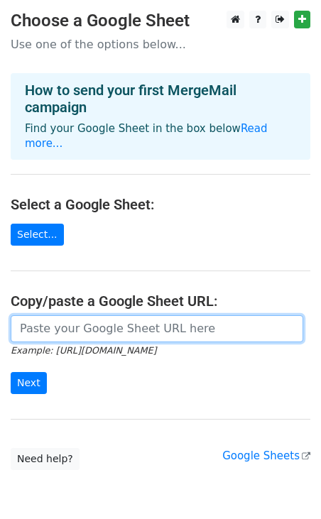
click at [79, 315] on input "url" at bounding box center [157, 328] width 292 height 27
paste input "https://docs.google.com/spreadsheets/d/1YYLNkHlgPwQ_so1IUFiyX9_9Xi2IYHJXRDcH4oE…"
type input "https://docs.google.com/spreadsheets/d/1YYLNkHlgPwQ_so1IUFiyX9_9Xi2IYHJXRDcH4oE…"
click at [11, 372] on input "Next" at bounding box center [29, 383] width 36 height 22
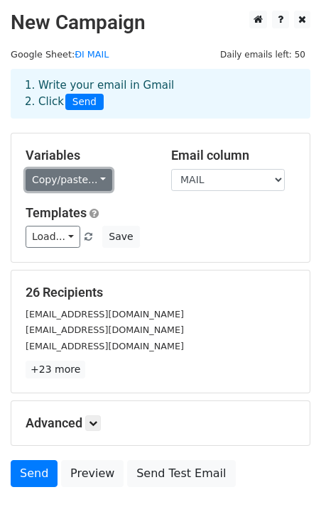
click at [67, 182] on link "Copy/paste..." at bounding box center [69, 180] width 87 height 22
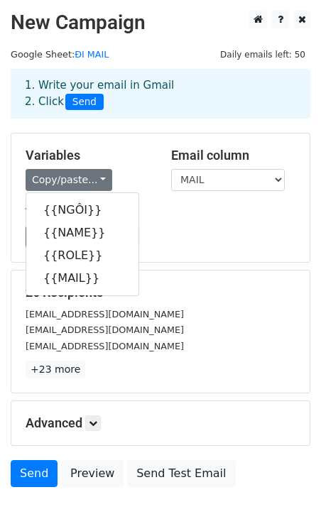
click at [186, 199] on div "Variables Copy/paste... {{NGÔI}} {{NAME}} {{ROLE}} {{MAIL}} Email column NGÔI N…" at bounding box center [160, 197] width 298 height 128
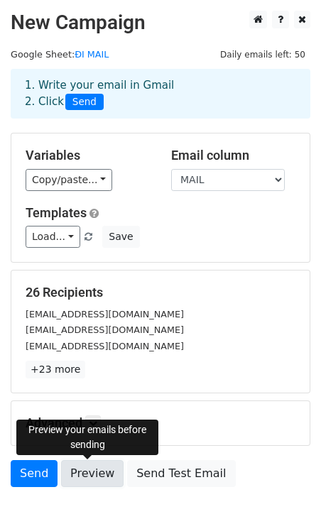
click at [87, 478] on link "Preview" at bounding box center [92, 473] width 62 height 27
click at [102, 478] on link "Preview" at bounding box center [92, 473] width 62 height 27
click at [81, 480] on link "Preview" at bounding box center [92, 473] width 62 height 27
click at [85, 477] on link "Preview" at bounding box center [92, 473] width 62 height 27
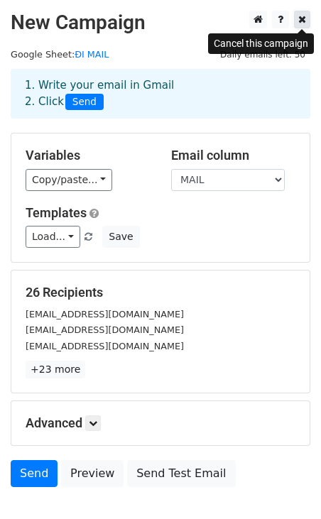
click at [304, 21] on icon at bounding box center [302, 19] width 8 height 10
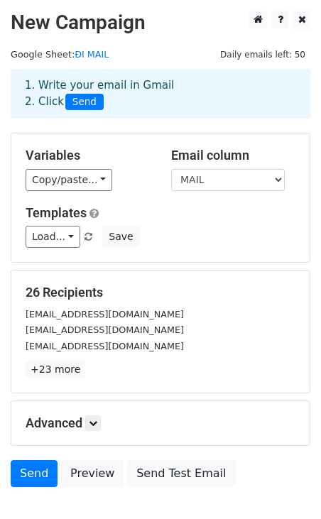
scroll to position [89, 0]
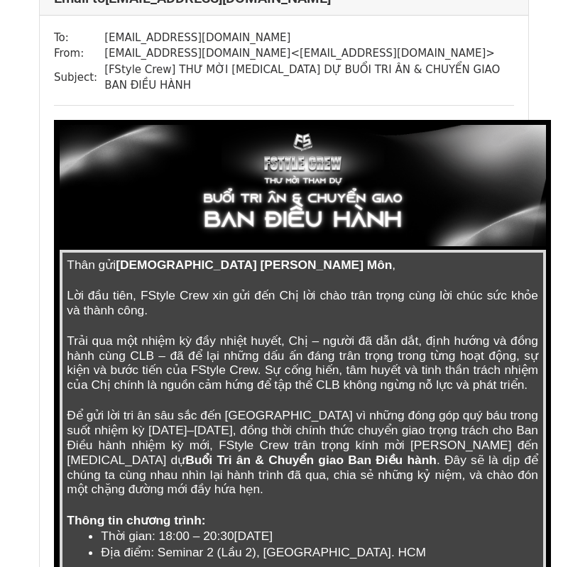
scroll to position [122, 0]
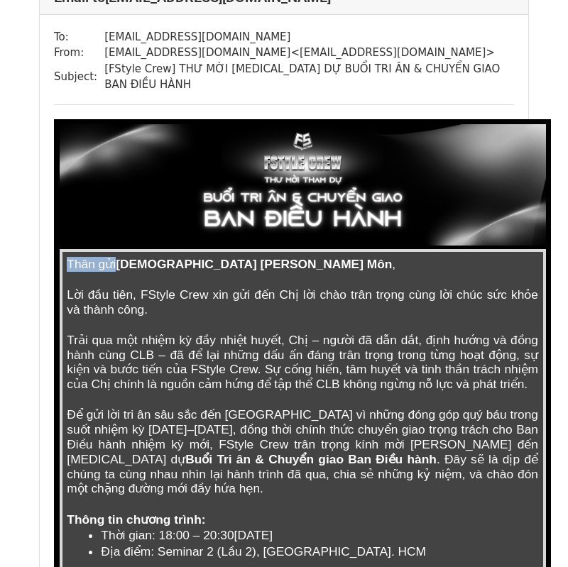
drag, startPoint x: 120, startPoint y: 243, endPoint x: 380, endPoint y: 257, distance: 260.8
click at [382, 257] on td "Thân gửi [DEMOGRAPHIC_DATA] [PERSON_NAME] Chuyên Môn , Lời đầu tiên, FStyle Cre…" at bounding box center [302, 540] width 483 height 579
click at [169, 287] on span "Lời đầu tiên, FStyle Crew xin gửi đến Chị lời chào trân trọng cùng lời chúc sức…" at bounding box center [304, 301] width 475 height 29
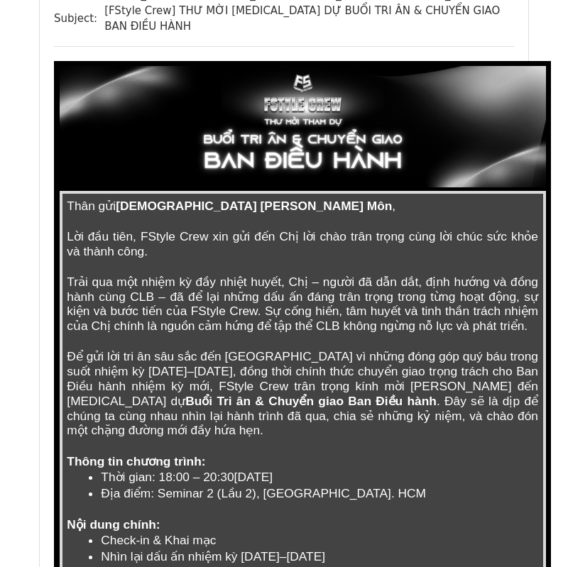
scroll to position [187, 0]
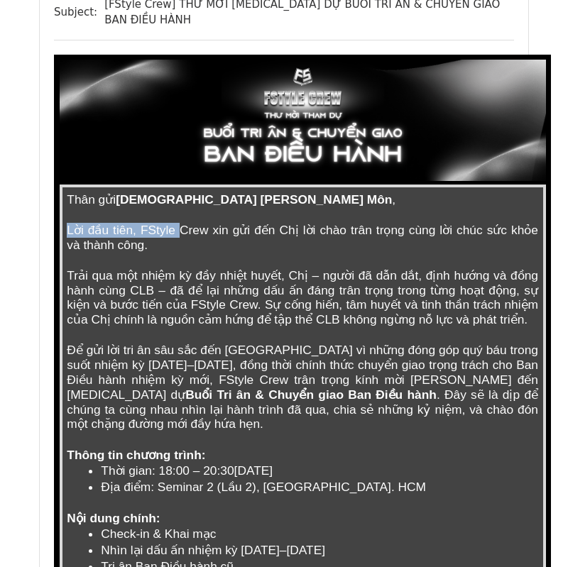
drag, startPoint x: 69, startPoint y: 210, endPoint x: 184, endPoint y: 216, distance: 115.1
click at [184, 223] on span "Lời đầu tiên, FStyle Crew xin gửi đến Chị lời chào trân trọng cùng lời chúc sức…" at bounding box center [304, 237] width 475 height 29
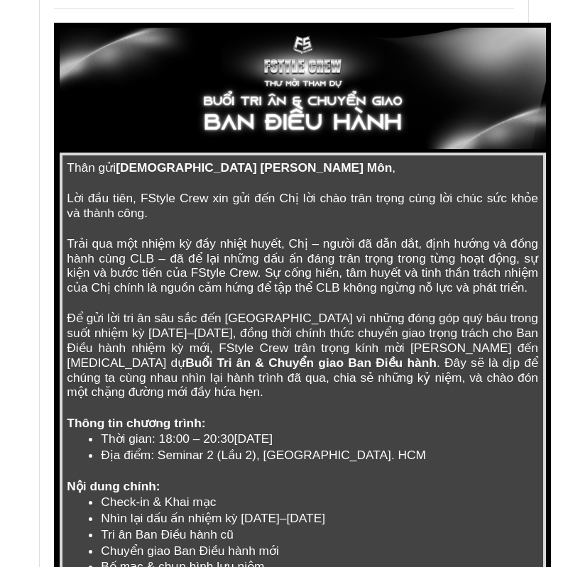
scroll to position [226, 0]
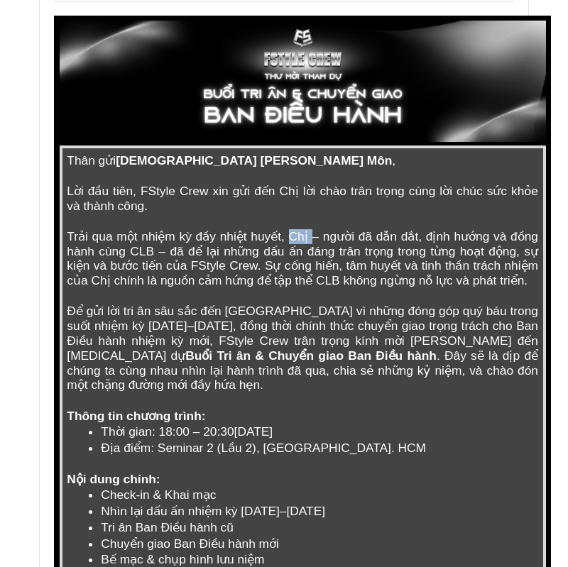
drag, startPoint x: 287, startPoint y: 219, endPoint x: 309, endPoint y: 219, distance: 22.0
click at [309, 229] on span "Trải qua một nhiệm kỳ đầy nhiệt huyết, Chị – người đã dẫn dắt, định hướng và đồ…" at bounding box center [304, 258] width 475 height 58
click at [243, 259] on span "Trải qua một nhiệm kỳ đầy nhiệt huyết, Chị – người đã dẫn dắt, định hướng và đồ…" at bounding box center [304, 258] width 475 height 58
drag, startPoint x: 234, startPoint y: 291, endPoint x: 254, endPoint y: 291, distance: 19.9
click at [254, 304] on span "Để gửi lời tri ân sâu sắc đến Chị vì những đóng góp quý báu trong suốt nhiệm kỳ…" at bounding box center [304, 333] width 475 height 58
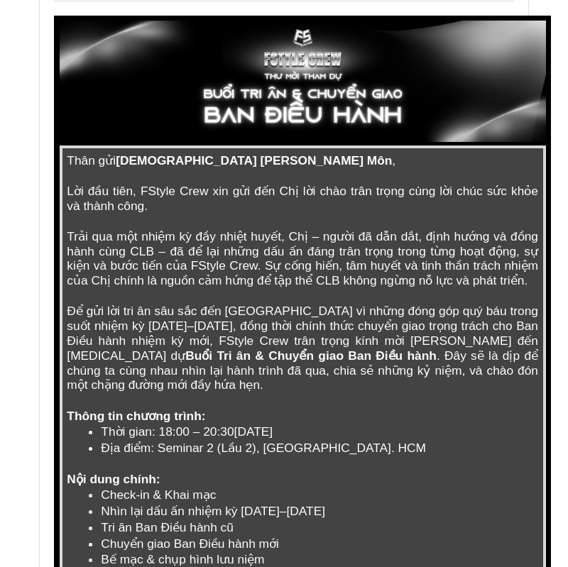
click at [392, 260] on span "Trải qua một nhiệm kỳ đầy nhiệt huyết, Chị – người đã dẫn dắt, định hướng và đồ…" at bounding box center [304, 258] width 475 height 58
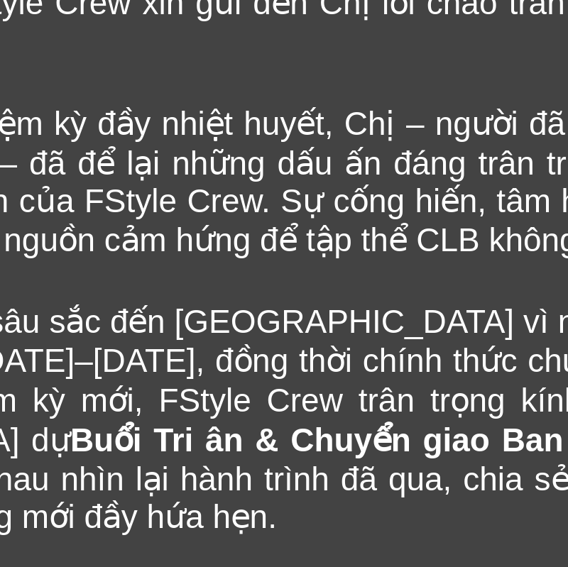
click at [259, 294] on span "Để gửi lời tri ân sâu sắc đến Chị vì những đóng góp quý báu trong suốt nhiệm kỳ…" at bounding box center [304, 323] width 475 height 58
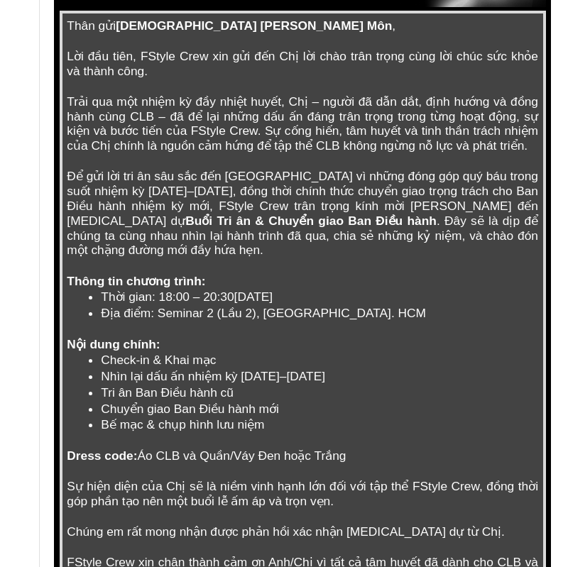
scroll to position [361, 0]
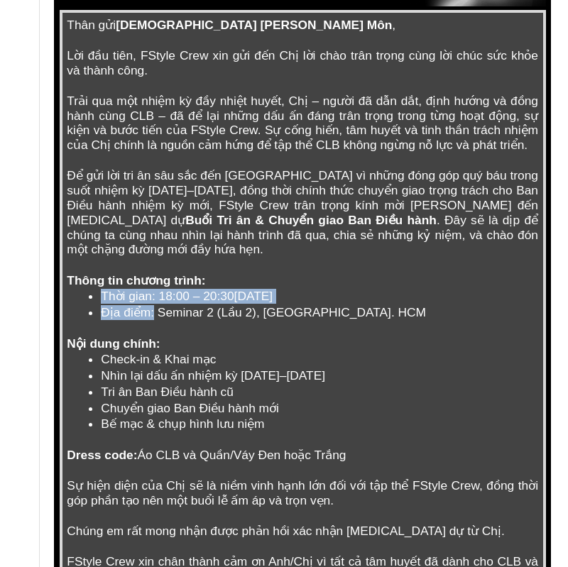
drag, startPoint x: 153, startPoint y: 282, endPoint x: 468, endPoint y: 293, distance: 315.3
click at [469, 293] on td "Thân gửi Chị Thái Hoàng Kim - Mentor Chuyên Môn , Lời đầu tiên, FStyle Crew xin…" at bounding box center [302, 300] width 483 height 579
click at [468, 293] on td "Thân gửi Chị Thái Hoàng Kim - Mentor Chuyên Môn , Lời đầu tiên, FStyle Crew xin…" at bounding box center [302, 300] width 483 height 579
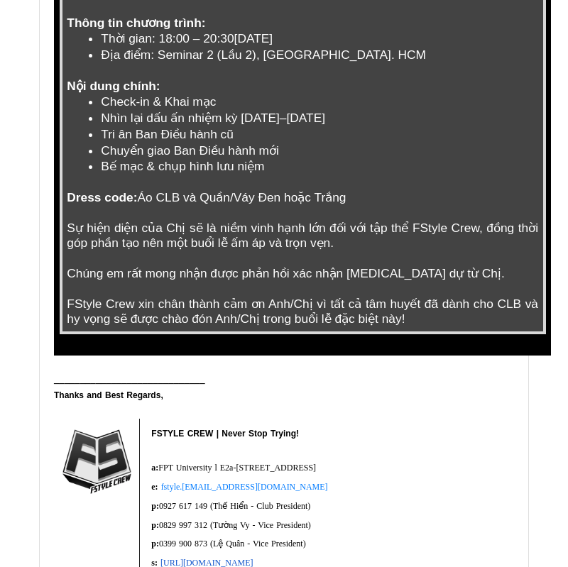
scroll to position [614, 0]
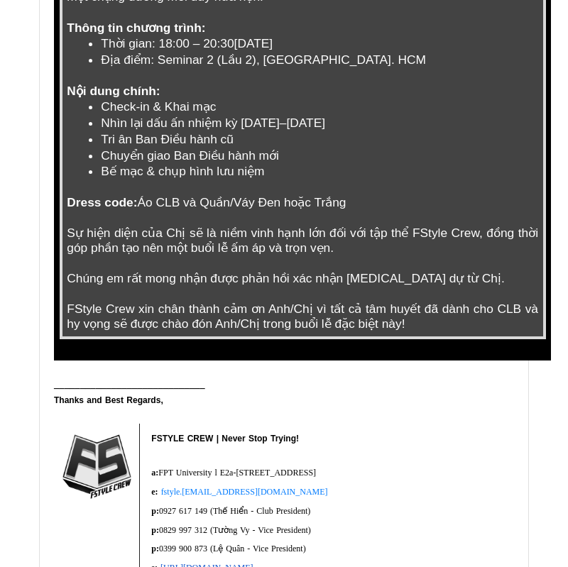
click at [288, 302] on span "FStyle Crew xin chân thành cảm ơn Anh/Chị vì tất cả tâm huyết đã dành cho CLB v…" at bounding box center [304, 316] width 475 height 29
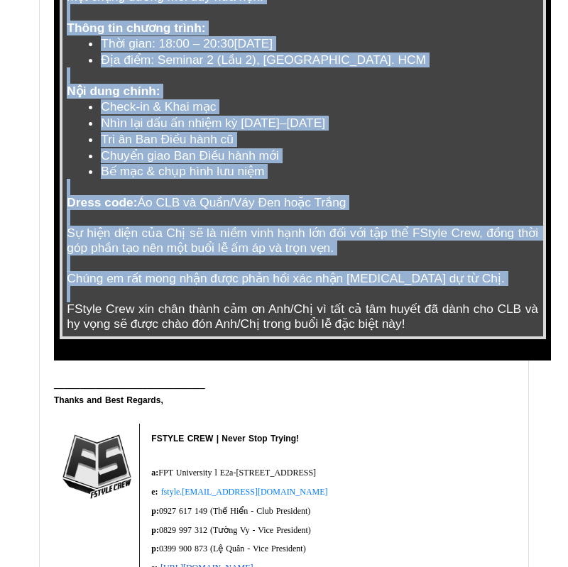
click at [288, 302] on span "FStyle Crew xin chân thành cảm ơn Anh/Chị vì tất cả tâm huyết đã dành cho CLB v…" at bounding box center [304, 316] width 475 height 29
click at [412, 302] on span "FStyle Crew xin chân thành cảm ơn Anh/Chị vì tất cả tâm huyết đã dành cho CLB v…" at bounding box center [304, 316] width 475 height 29
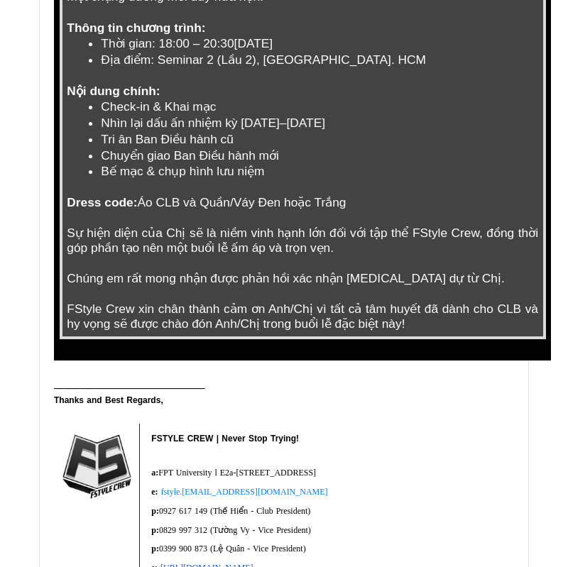
scroll to position [0, 0]
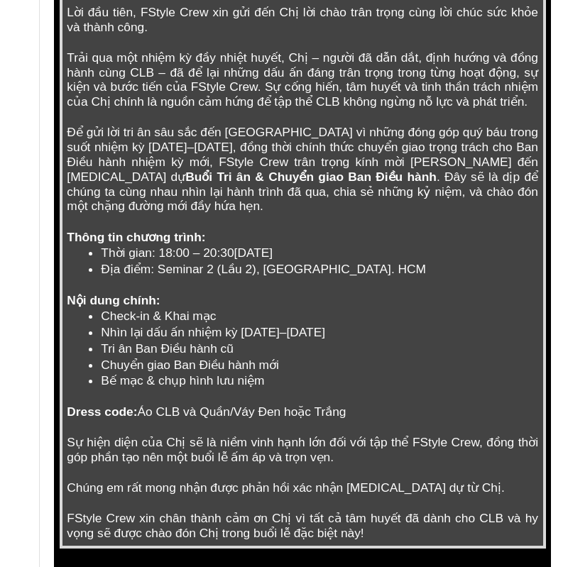
scroll to position [397, 0]
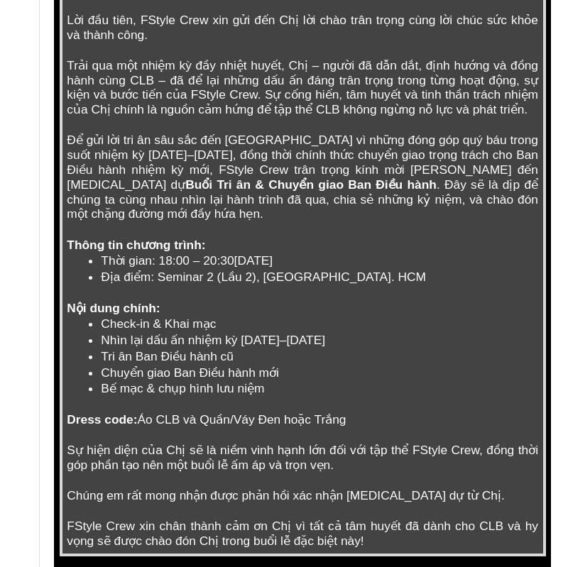
click at [182, 301] on p "Nội dung chính:" at bounding box center [302, 308] width 471 height 15
click at [107, 253] on span "Thời gian: 18:00 – 20:30[DATE]" at bounding box center [187, 260] width 172 height 14
drag, startPoint x: 280, startPoint y: 233, endPoint x: 319, endPoint y: 233, distance: 38.3
click at [273, 253] on span "Thời gian: 18:00 – 20:30, ngày 13/08/2025" at bounding box center [187, 260] width 172 height 14
click at [246, 270] on span "Địa điểm: Seminar 2 (Lầu 2), [GEOGRAPHIC_DATA]. HCM" at bounding box center [263, 277] width 325 height 14
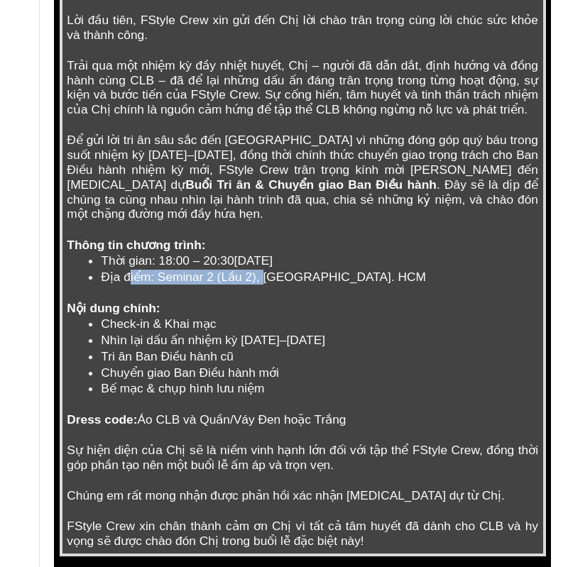
drag, startPoint x: 126, startPoint y: 241, endPoint x: 263, endPoint y: 240, distance: 137.0
click at [264, 270] on span "Địa điểm: Seminar 2 (Lầu 2), [GEOGRAPHIC_DATA]. HCM" at bounding box center [263, 277] width 325 height 14
click at [263, 270] on span "Địa điểm: Seminar 2 (Lầu 2), [GEOGRAPHIC_DATA]. HCM" at bounding box center [263, 277] width 325 height 14
click at [170, 253] on span "Thời gian: 18:00 – 20:30, ngày 13/08/2025" at bounding box center [187, 260] width 172 height 14
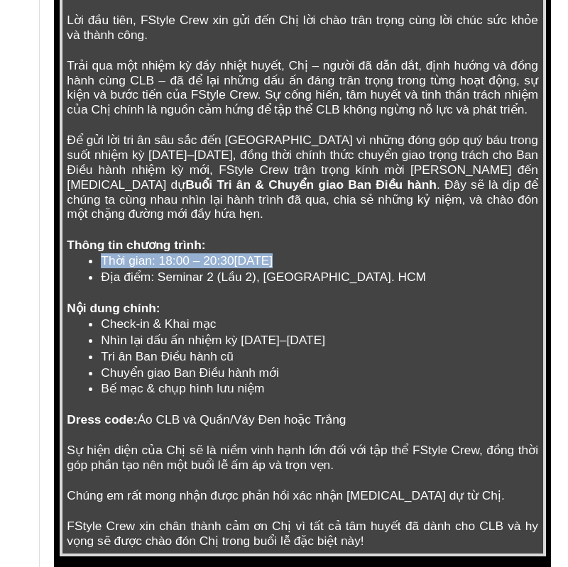
click at [170, 253] on span "Thời gian: 18:00 – 20:30, ngày 13/08/2025" at bounding box center [187, 260] width 172 height 14
click at [273, 253] on span "Thời gian: 18:00 – 20:30, ngày 13/08/2025" at bounding box center [187, 260] width 172 height 14
click at [243, 253] on span "Thời gian: 18:00 – 20:30, ngày 13/08/2025" at bounding box center [187, 260] width 172 height 14
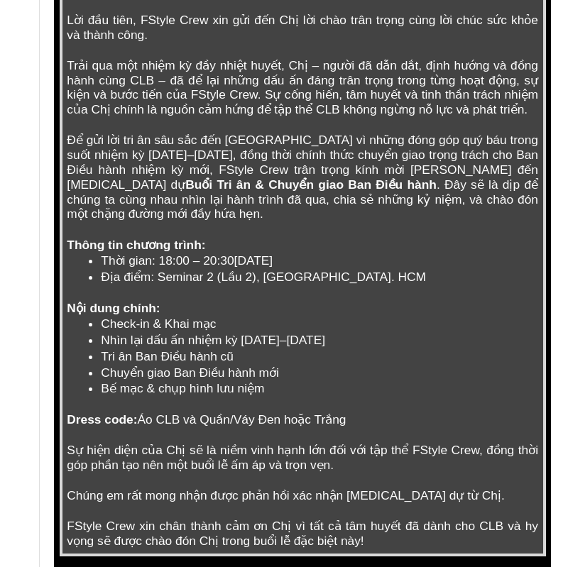
click at [268, 301] on p "Nội dung chính:" at bounding box center [302, 308] width 471 height 15
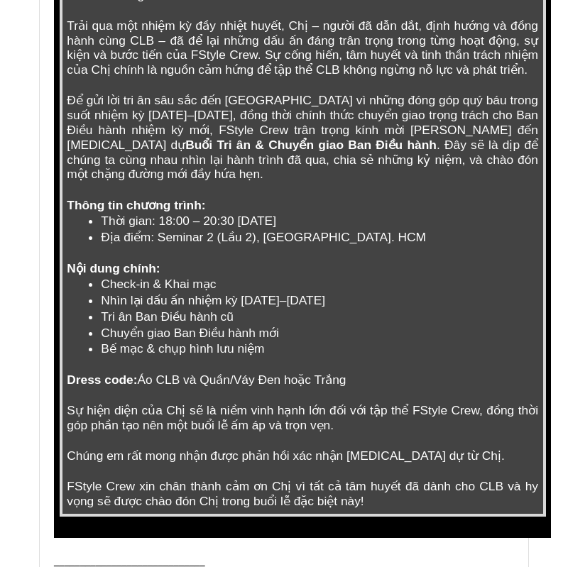
scroll to position [453, 0]
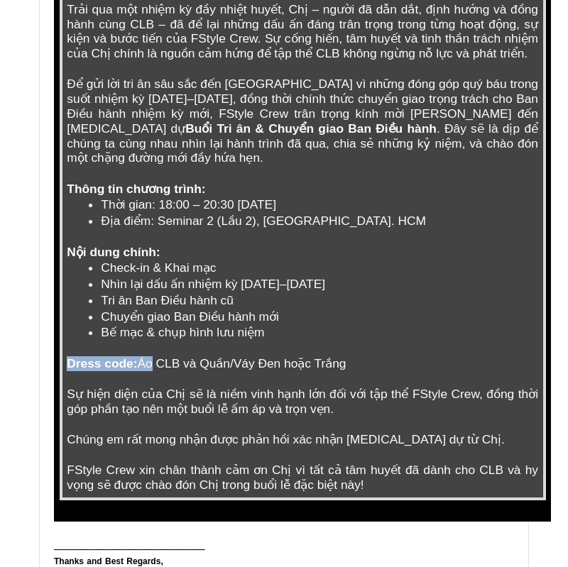
drag, startPoint x: 145, startPoint y: 334, endPoint x: 305, endPoint y: 344, distance: 160.0
click at [306, 345] on td "Thân gửi Chị Thái Hoàng Kim - Mentor Chuyên Môn , Lời đầu tiên, FStyle Crew xin…" at bounding box center [302, 209] width 483 height 579
click at [305, 356] on p "Dress code: Áo CLB và Quần/Váy Đen hoặc Trắng" at bounding box center [302, 363] width 471 height 15
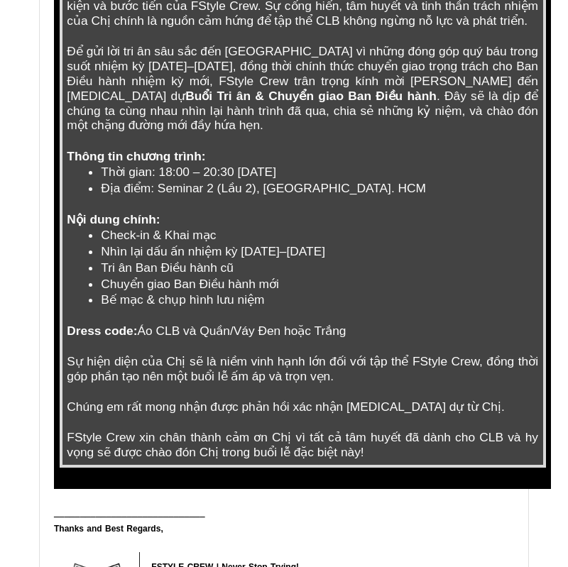
scroll to position [486, 0]
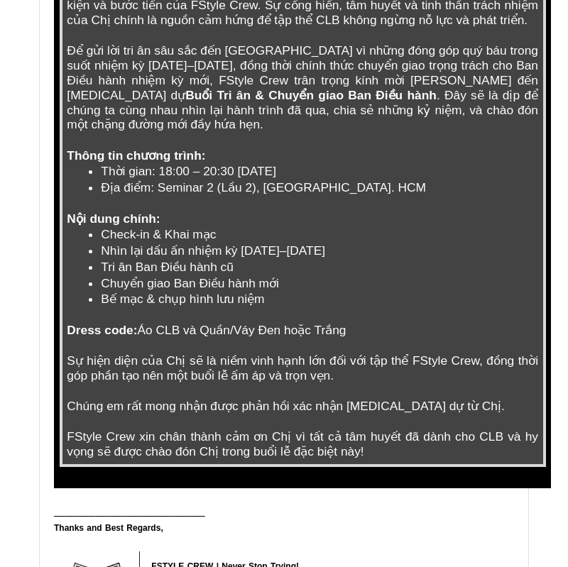
click at [293, 315] on td "Thân gửi Chị Thái Hoàng Kim - Mentor Chuyên Môn , Lời đầu tiên, FStyle Crew xin…" at bounding box center [302, 175] width 483 height 579
click at [296, 353] on span "Sự hiện diện của Chị sẽ là niềm vinh hạnh lớn đối với tập thể FStyle Crew, đồng…" at bounding box center [304, 367] width 475 height 29
click at [328, 353] on span "Sự hiện diện của Chị sẽ là niềm vinh hạnh lớn đối với tập thể FStyle Crew, đồng…" at bounding box center [304, 367] width 475 height 29
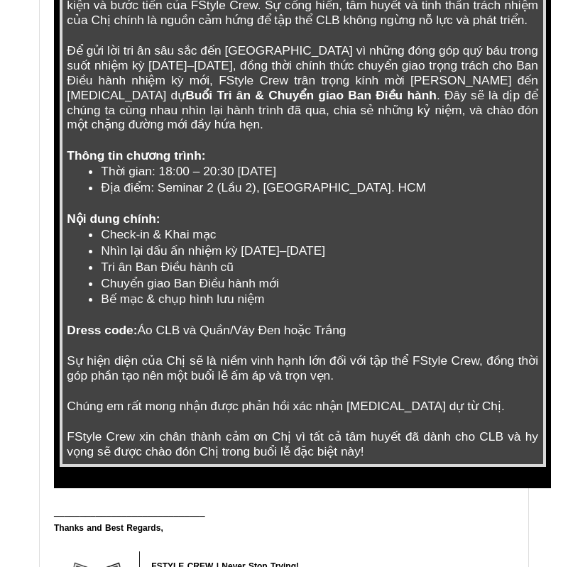
click at [339, 359] on td "Thân gửi Chị Thái Hoàng Kim - Mentor Chuyên Môn , Lời đầu tiên, FStyle Crew xin…" at bounding box center [302, 175] width 483 height 579
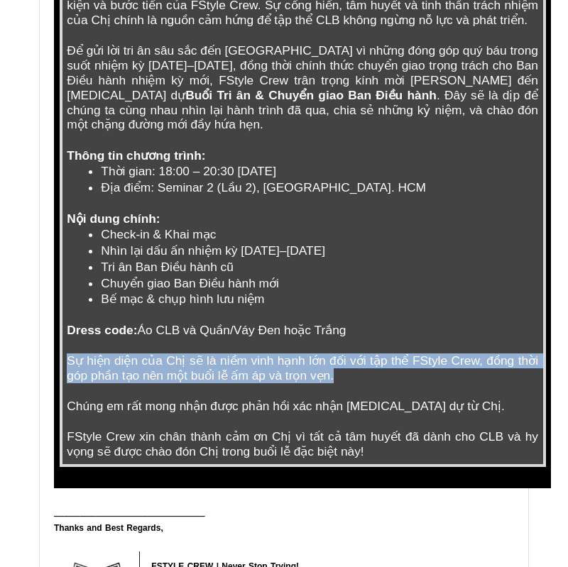
click at [339, 359] on td "Thân gửi Chị Thái Hoàng Kim - Mentor Chuyên Môn , Lời đầu tiên, FStyle Crew xin…" at bounding box center [302, 175] width 483 height 579
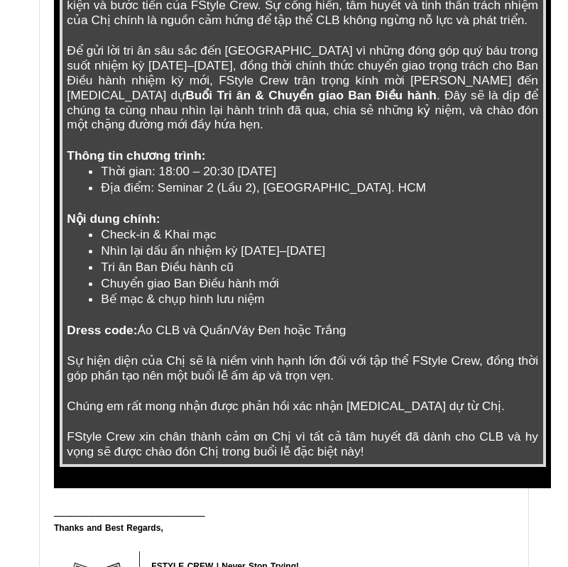
click at [314, 353] on span "Sự hiện diện của Chị sẽ là niềm vinh hạnh lớn đối với tập thể FStyle Crew, đồng…" at bounding box center [304, 367] width 475 height 29
click at [339, 370] on td "Thân gửi Chị Thái Hoàng Kim - Mentor Chuyên Môn , Lời đầu tiên, FStyle Crew xin…" at bounding box center [302, 175] width 483 height 579
click at [339, 399] on span "Chúng em rất mong nhận được phản hồi xác nhận tham dự từ Chị." at bounding box center [286, 406] width 438 height 14
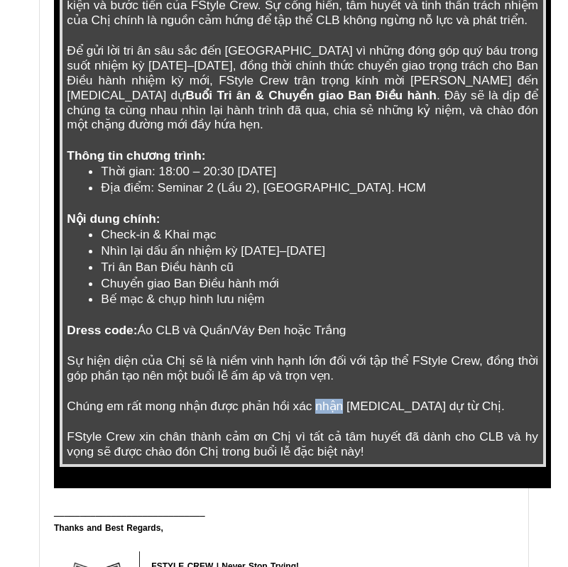
click at [339, 399] on span "Chúng em rất mong nhận được phản hồi xác nhận tham dự từ Chị." at bounding box center [286, 406] width 438 height 14
click at [350, 399] on span "Chúng em rất mong nhận được phản hồi xác nhận tham dự từ Chị." at bounding box center [286, 406] width 438 height 14
click at [359, 429] on span "FStyle Crew xin chân thành cảm ơn Chị vì tất cả tâm huyết đã dành cho CLB và hy…" at bounding box center [304, 443] width 475 height 29
click at [358, 429] on span "FStyle Crew xin chân thành cảm ơn Chị vì tất cả tâm huyết đã dành cho CLB và hy…" at bounding box center [304, 443] width 475 height 29
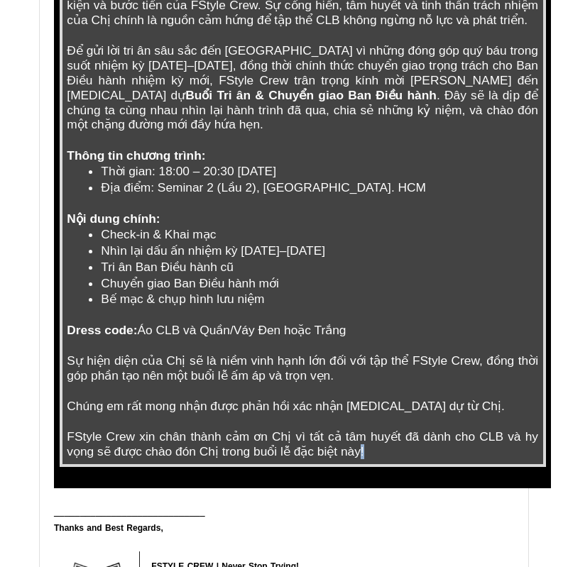
click at [358, 429] on span "FStyle Crew xin chân thành cảm ơn Chị vì tất cả tâm huyết đã dành cho CLB và hy…" at bounding box center [304, 443] width 475 height 29
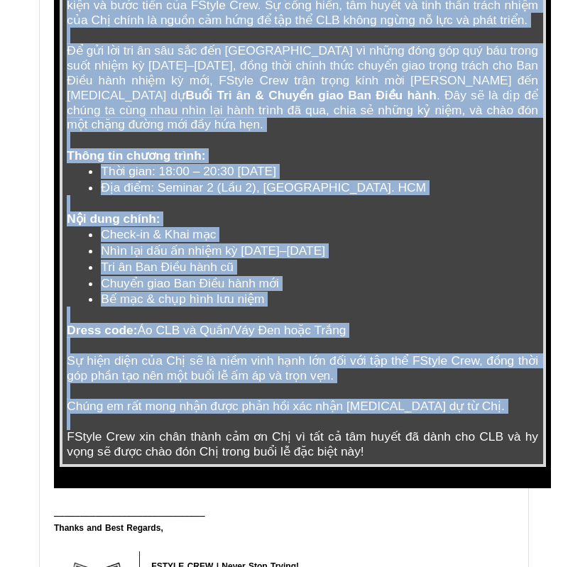
click at [358, 429] on span "FStyle Crew xin chân thành cảm ơn Chị vì tất cả tâm huyết đã dành cho CLB và hy…" at bounding box center [304, 443] width 475 height 29
click at [358, 433] on p "FStyle Crew xin chân thành cảm ơn Chị vì tất cả tâm huyết đã dành cho CLB và hy…" at bounding box center [302, 444] width 471 height 30
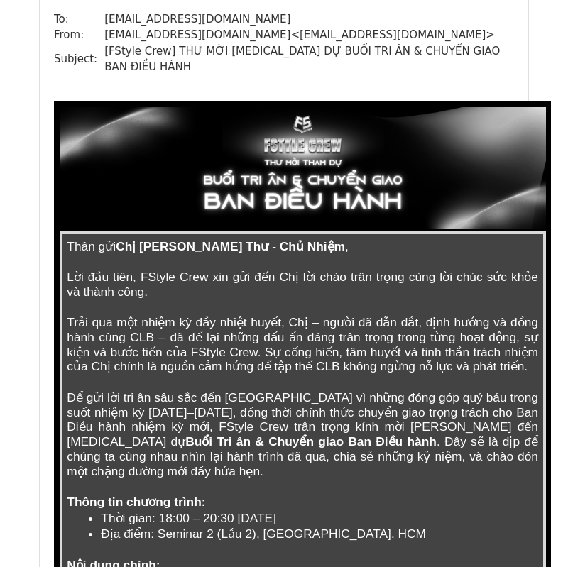
scroll to position [1295, 0]
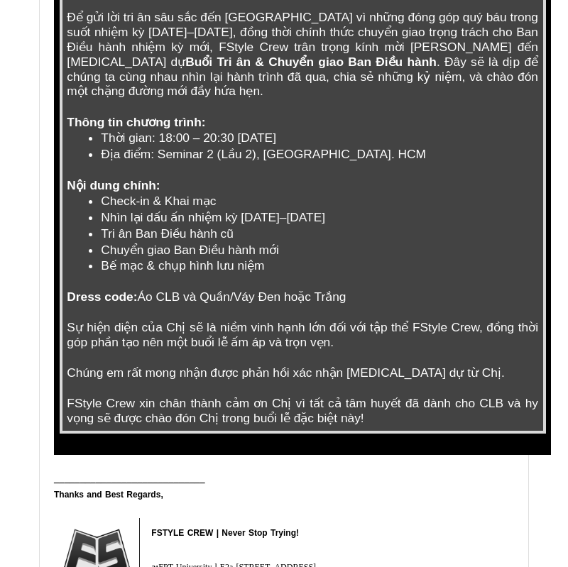
scroll to position [1219, 0]
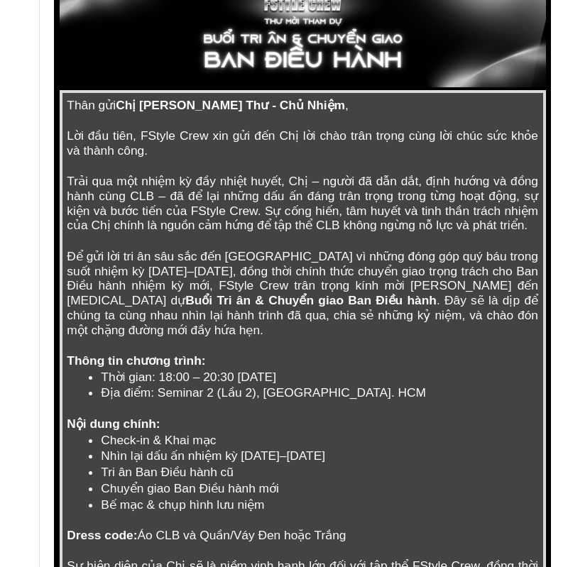
scroll to position [1429, 0]
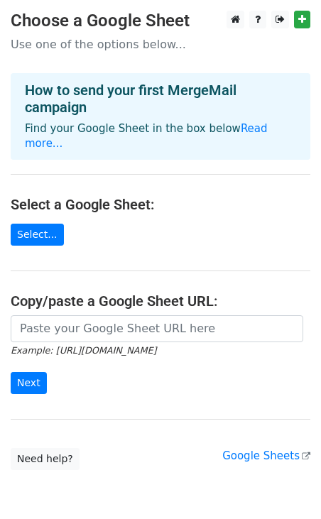
click at [38, 343] on icon "Example: [URL][DOMAIN_NAME]" at bounding box center [83, 349] width 145 height 13
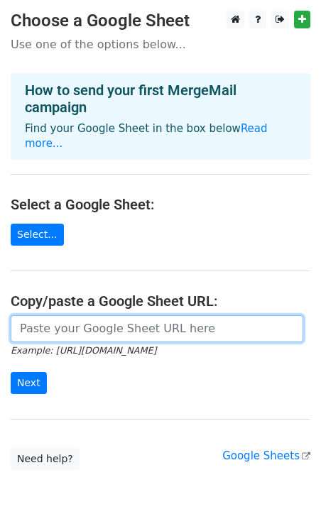
click at [31, 315] on input "url" at bounding box center [157, 328] width 292 height 27
paste input "[URL][DOMAIN_NAME]"
type input "[URL][DOMAIN_NAME]"
click at [11, 372] on input "Next" at bounding box center [29, 383] width 36 height 22
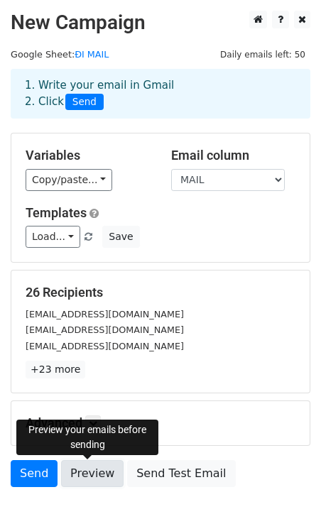
click at [79, 471] on link "Preview" at bounding box center [92, 473] width 62 height 27
click at [84, 475] on link "Preview" at bounding box center [92, 473] width 62 height 27
click at [86, 478] on link "Preview" at bounding box center [92, 473] width 62 height 27
click at [104, 472] on link "Preview" at bounding box center [92, 473] width 62 height 27
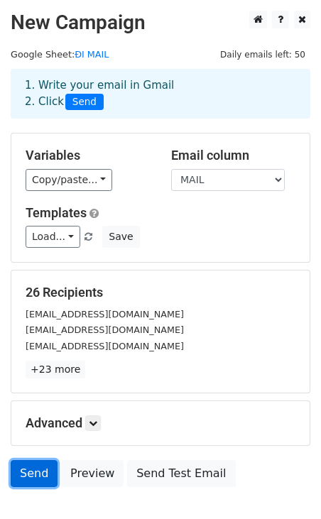
click at [20, 478] on link "Send" at bounding box center [34, 473] width 47 height 27
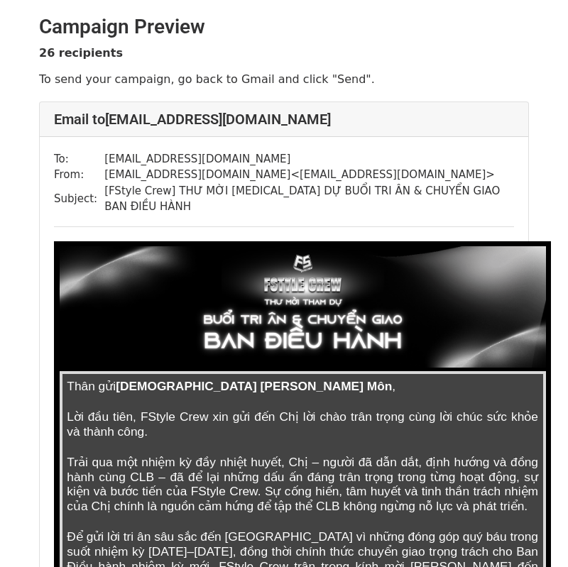
click at [124, 192] on td "[FStyle Crew] THƯ MỜI [MEDICAL_DATA] DỰ BUỔI TRI ÂN & CHUYỂN GIAO BAN ĐIỀU HÀNH" at bounding box center [308, 199] width 409 height 32
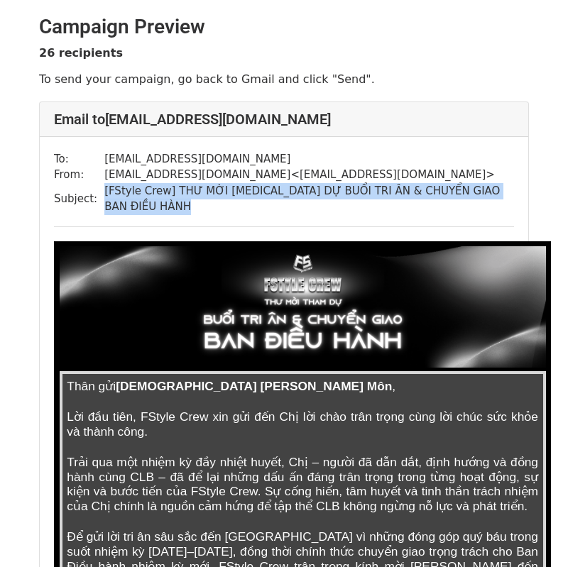
click at [124, 192] on td "[FStyle Crew] THƯ MỜI [MEDICAL_DATA] DỰ BUỔI TRI ÂN & CHUYỂN GIAO BAN ĐIỀU HÀNH" at bounding box center [308, 199] width 409 height 32
click at [266, 307] on img at bounding box center [303, 306] width 486 height 121
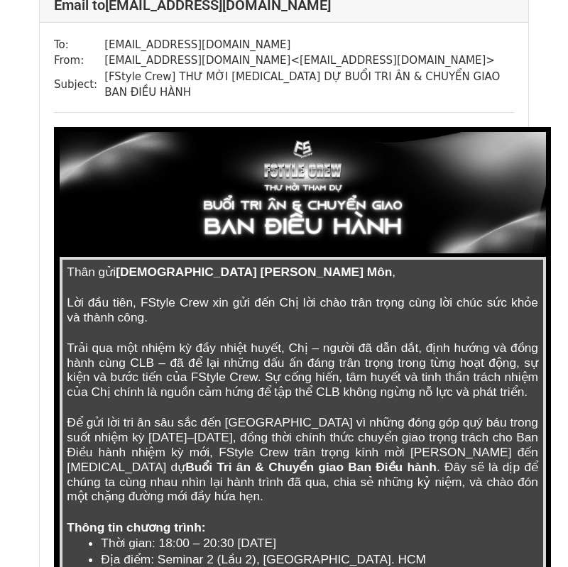
click at [251, 265] on span "[DEMOGRAPHIC_DATA] [PERSON_NAME] Môn" at bounding box center [254, 272] width 276 height 14
click at [360, 295] on span "Lời đầu tiên, FStyle Crew xin gửi đến Chị lời chào trân trọng cùng lời chúc sức…" at bounding box center [304, 309] width 475 height 29
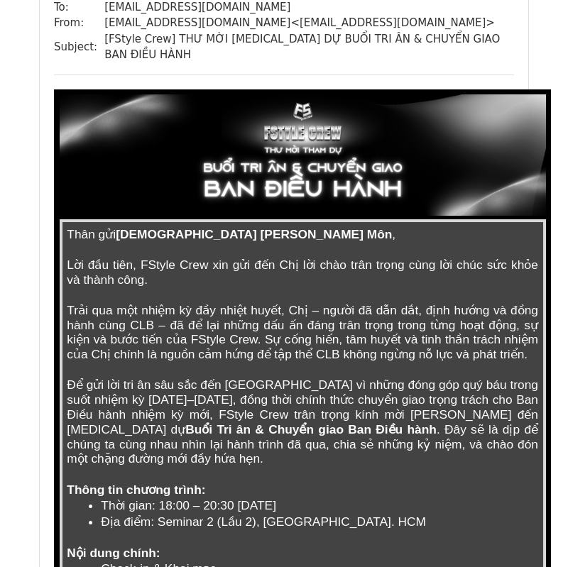
click at [151, 226] on td "Thân gửi Chị Thái Hoàng Kim - Mentor Chuyên Môn , Lời đầu tiên, FStyle Crew xin…" at bounding box center [302, 510] width 483 height 579
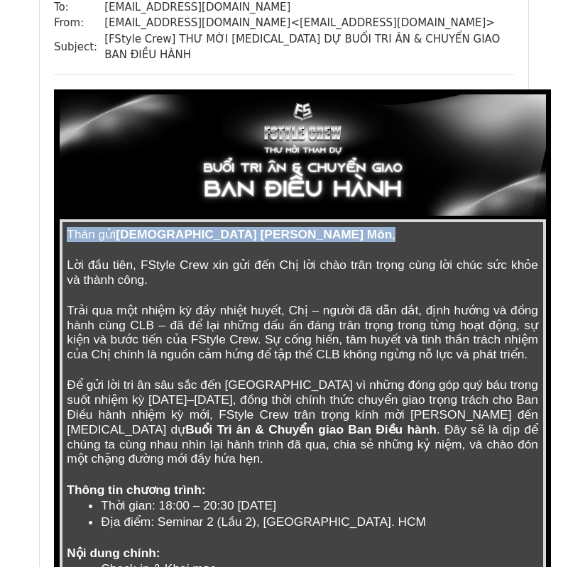
click at [151, 225] on td "Thân gửi Chị Thái Hoàng Kim - Mentor Chuyên Môn , Lời đầu tiên, FStyle Crew xin…" at bounding box center [302, 510] width 483 height 579
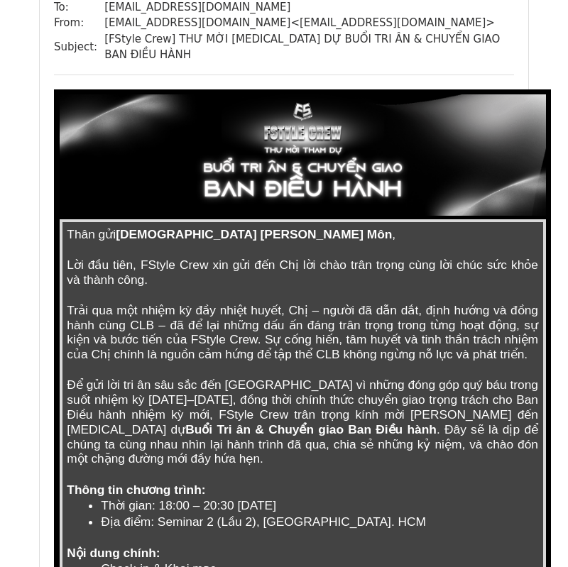
click at [161, 265] on p "Lời đầu tiên, FStyle Crew xin gửi đến Chị lời chào trân trọng cùng lời chúc sức…" at bounding box center [302, 273] width 471 height 30
click at [178, 304] on span "Trải qua một nhiệm kỳ đầy nhiệt huyết, Chị – người đã dẫn dắt, định hướng và đồ…" at bounding box center [304, 332] width 475 height 58
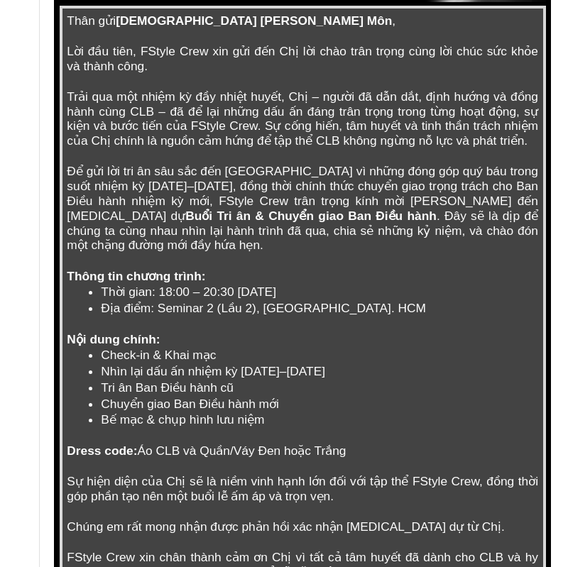
scroll to position [369, 0]
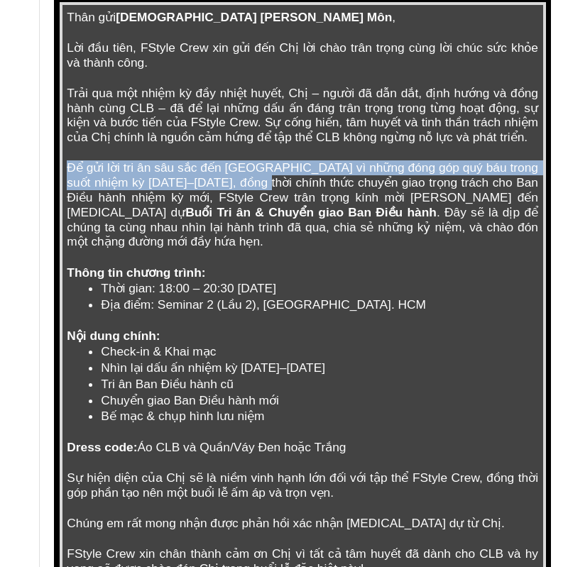
drag, startPoint x: 70, startPoint y: 153, endPoint x: 275, endPoint y: 170, distance: 206.6
click at [274, 170] on span "Để gửi lời tri ân sâu sắc đến [GEOGRAPHIC_DATA] vì những đóng góp quý báu trong…" at bounding box center [304, 189] width 475 height 58
click at [275, 170] on span "Để gửi lời tri ân sâu sắc đến [GEOGRAPHIC_DATA] vì những đóng góp quý báu trong…" at bounding box center [304, 189] width 475 height 58
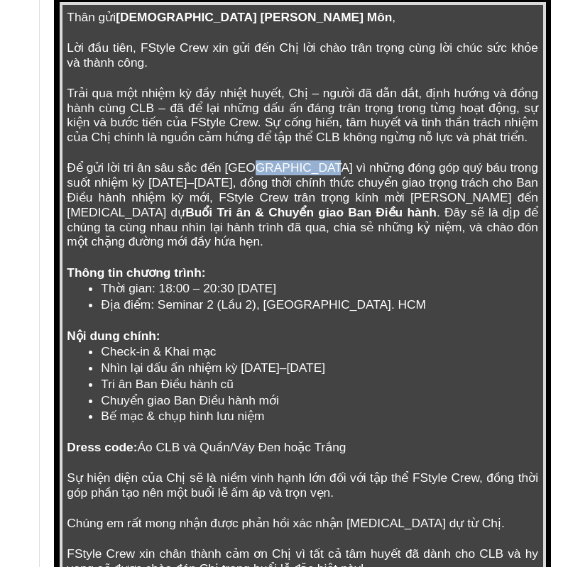
drag, startPoint x: 262, startPoint y: 153, endPoint x: 334, endPoint y: 153, distance: 72.4
click at [334, 160] on span "Để gửi lời tri ân sâu sắc đến [GEOGRAPHIC_DATA] vì những đóng góp quý báu trong…" at bounding box center [304, 189] width 475 height 58
click at [335, 160] on span "Để gửi lời tri ân sâu sắc đến [GEOGRAPHIC_DATA] vì những đóng góp quý báu trong…" at bounding box center [304, 189] width 475 height 58
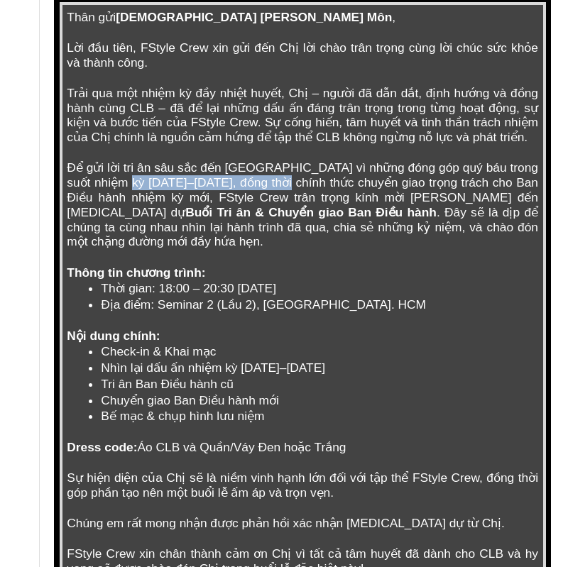
drag, startPoint x: 136, startPoint y: 168, endPoint x: 301, endPoint y: 168, distance: 164.6
click at [299, 168] on span "Để gửi lời tri ân sâu sắc đến [GEOGRAPHIC_DATA] vì những đóng góp quý báu trong…" at bounding box center [304, 189] width 475 height 58
click at [301, 168] on span "Để gửi lời tri ân sâu sắc đến [GEOGRAPHIC_DATA] vì những đóng góp quý báu trong…" at bounding box center [304, 189] width 475 height 58
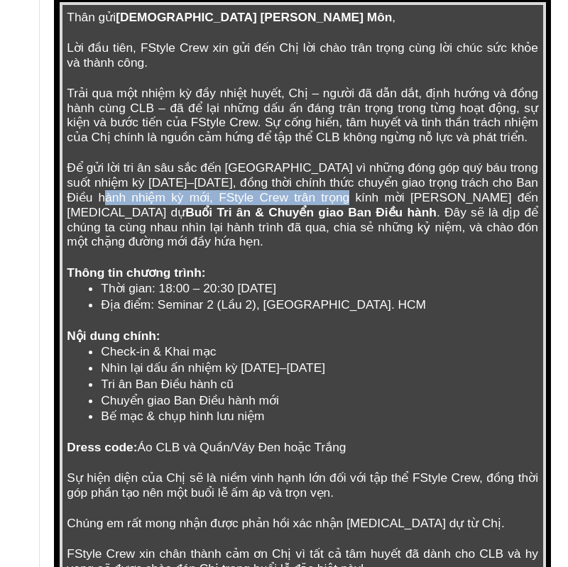
drag, startPoint x: 111, startPoint y: 178, endPoint x: 334, endPoint y: 186, distance: 223.7
click at [334, 186] on span "Để gửi lời tri ân sâu sắc đến [GEOGRAPHIC_DATA] vì những đóng góp quý báu trong…" at bounding box center [304, 189] width 475 height 58
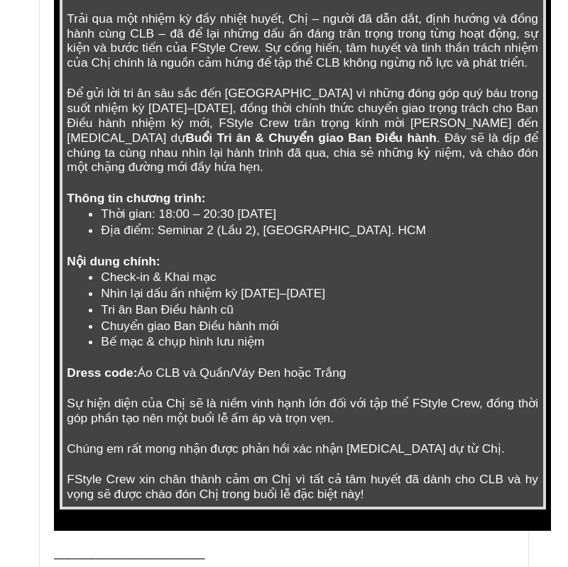
scroll to position [445, 0]
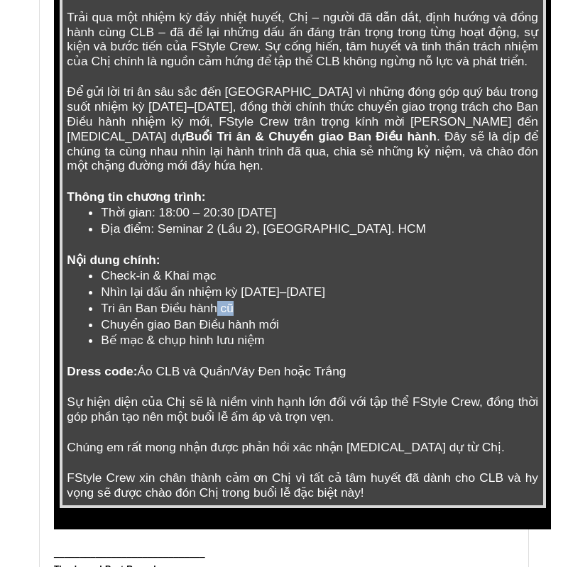
drag, startPoint x: 218, startPoint y: 282, endPoint x: 257, endPoint y: 280, distance: 39.1
click at [257, 301] on p "Tri ân Ban Điều hành cũ" at bounding box center [319, 308] width 437 height 15
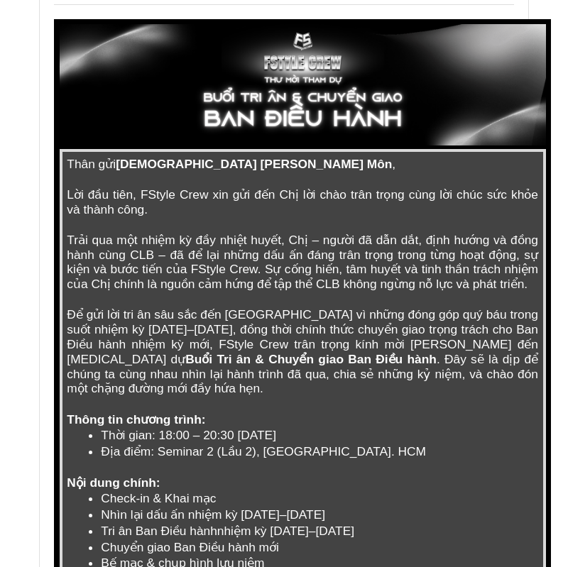
scroll to position [229, 0]
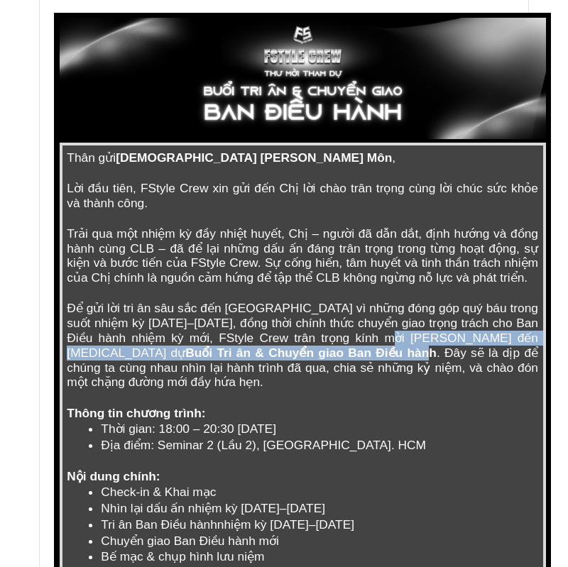
drag, startPoint x: 380, startPoint y: 323, endPoint x: 148, endPoint y: 340, distance: 233.4
click at [148, 340] on p "Để gửi lời tri ân sâu sắc đến Chị vì những đóng góp quý báu trong suốt nhiệm kỳ…" at bounding box center [302, 345] width 471 height 89
click at [185, 346] on span "Buổi Tri ân & Chuyển giao Ban Điều hành" at bounding box center [310, 353] width 251 height 14
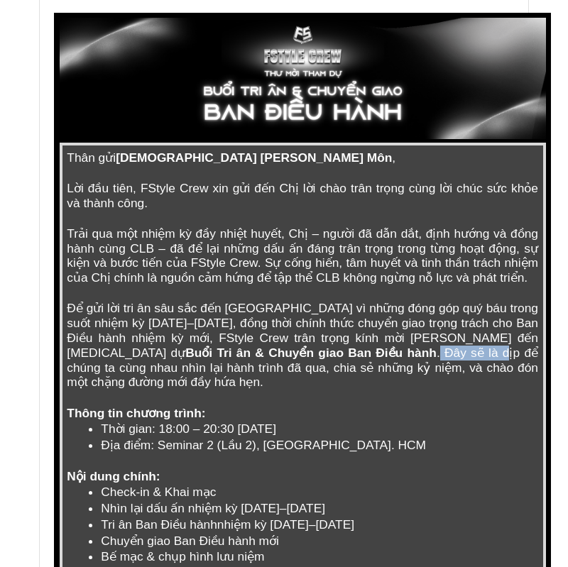
drag, startPoint x: 158, startPoint y: 339, endPoint x: 254, endPoint y: 347, distance: 96.9
click at [253, 347] on span ". Đây sẽ là dịp để chúng ta cùng nhau nhìn lại hành trình đã qua, chia sẻ những…" at bounding box center [304, 368] width 475 height 44
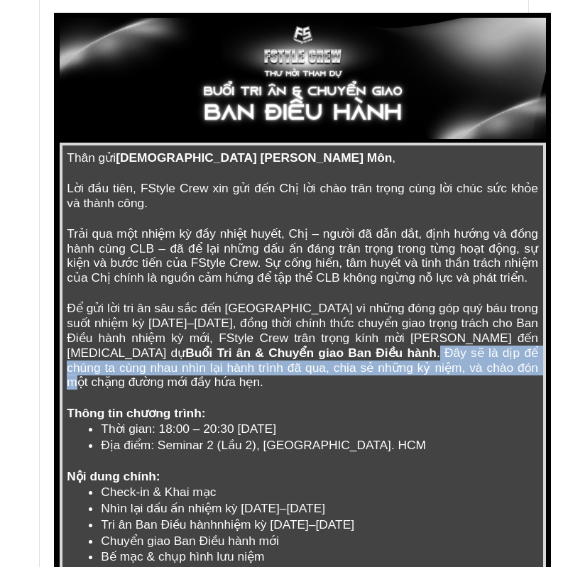
click at [254, 347] on span ". Đây sẽ là dịp để chúng ta cùng nhau nhìn lại hành trình đã qua, chia sẻ những…" at bounding box center [304, 368] width 475 height 44
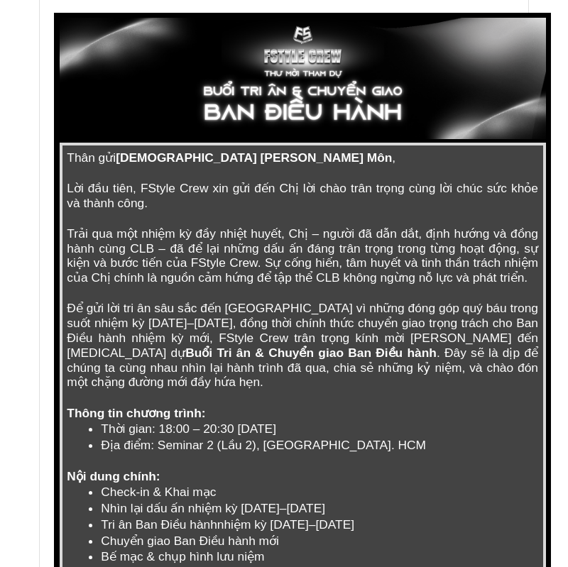
click at [264, 356] on span ". Đây sẽ là dịp để chúng ta cùng nhau nhìn lại hành trình đã qua, chia sẻ những…" at bounding box center [304, 368] width 475 height 44
click at [298, 368] on td "Thân gửi Chị Thái Hoàng Kim - Mentor Chuyên Môn , Lời đầu tiên, FStyle Crew xin…" at bounding box center [302, 433] width 483 height 579
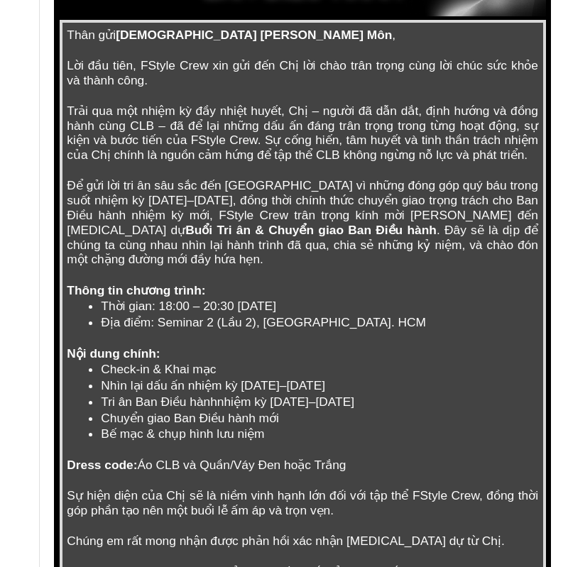
scroll to position [349, 0]
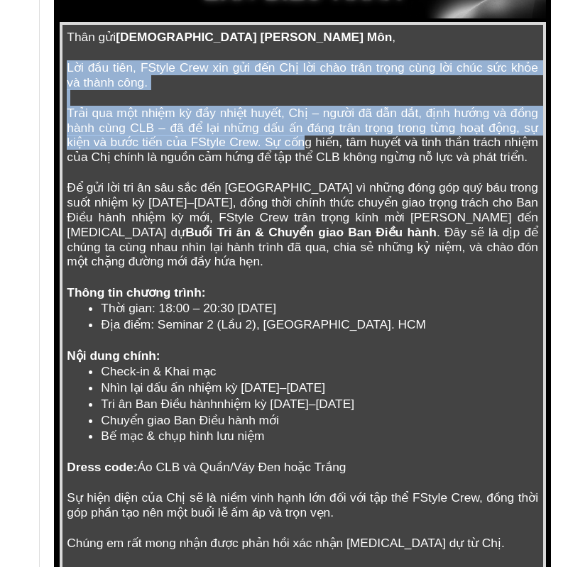
drag, startPoint x: 69, startPoint y: 48, endPoint x: 309, endPoint y: 125, distance: 252.0
click at [309, 125] on td "Thân gửi Chị Thái Hoàng Kim - Mentor Chuyên Môn , Lời đầu tiên, FStyle Crew xin…" at bounding box center [302, 312] width 483 height 579
click at [309, 125] on span "Trải qua một nhiệm kỳ đầy nhiệt huyết, Chị – người đã dẫn dắt, định hướng và đồ…" at bounding box center [304, 135] width 475 height 58
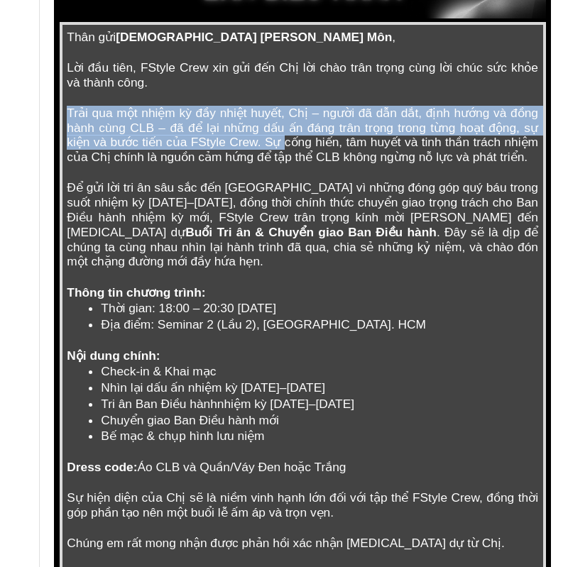
drag, startPoint x: 285, startPoint y: 128, endPoint x: 307, endPoint y: 152, distance: 32.7
click at [307, 152] on td "Thân gửi Chị Thái Hoàng Kim - Mentor Chuyên Môn , Lời đầu tiên, FStyle Crew xin…" at bounding box center [302, 312] width 483 height 579
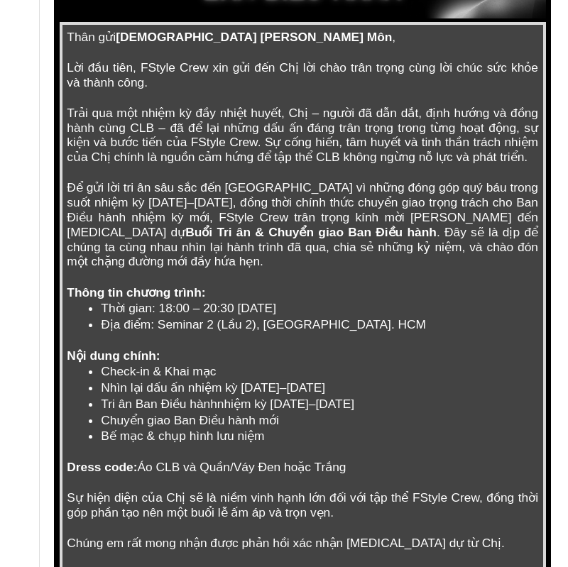
drag, startPoint x: 66, startPoint y: 168, endPoint x: 429, endPoint y: 238, distance: 369.4
click at [429, 238] on td "Thân gửi Chị Thái Hoàng Kim - Mentor Chuyên Môn , Lời đầu tiên, FStyle Crew xin…" at bounding box center [302, 312] width 483 height 579
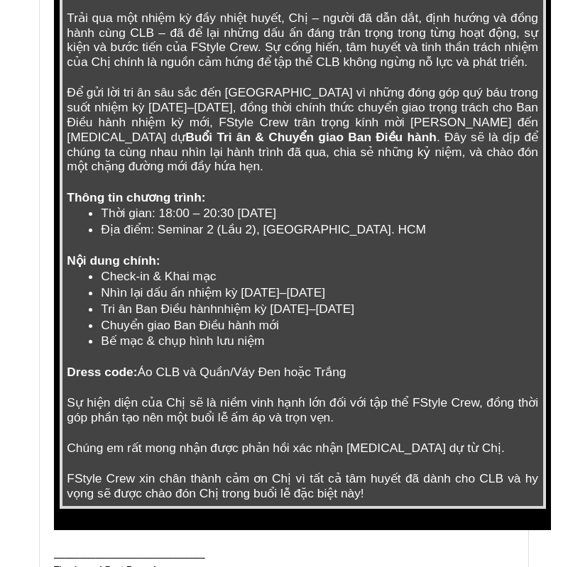
scroll to position [442, 0]
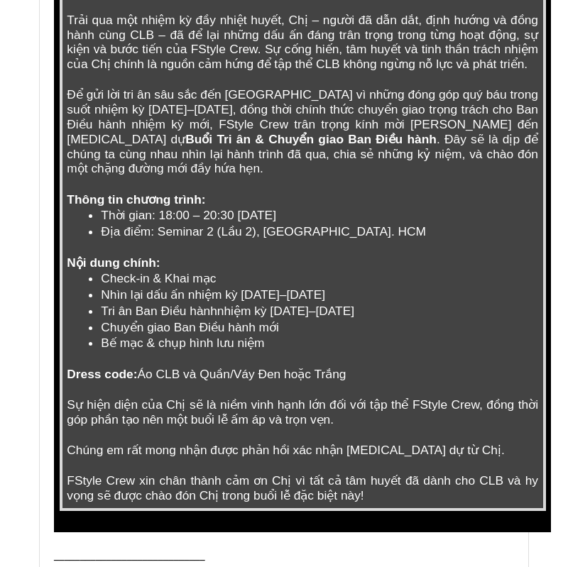
click at [170, 473] on span "FStyle Crew xin chân thành cảm ơn Chị vì tất cả tâm huyết đã dành cho CLB và hy…" at bounding box center [304, 487] width 475 height 29
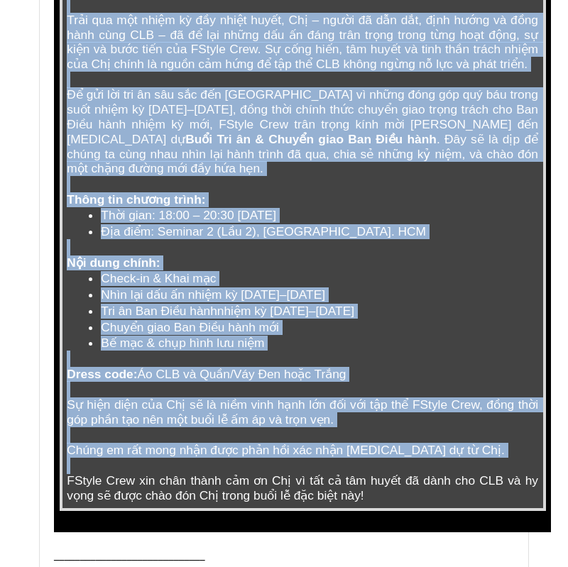
click at [170, 473] on span "FStyle Crew xin chân thành cảm ơn Chị vì tất cả tâm huyết đã dành cho CLB và hy…" at bounding box center [304, 487] width 475 height 29
click at [192, 473] on span "FStyle Crew xin chân thành cảm ơn Chị vì tất cả tâm huyết đã dành cho CLB và hy…" at bounding box center [304, 487] width 475 height 29
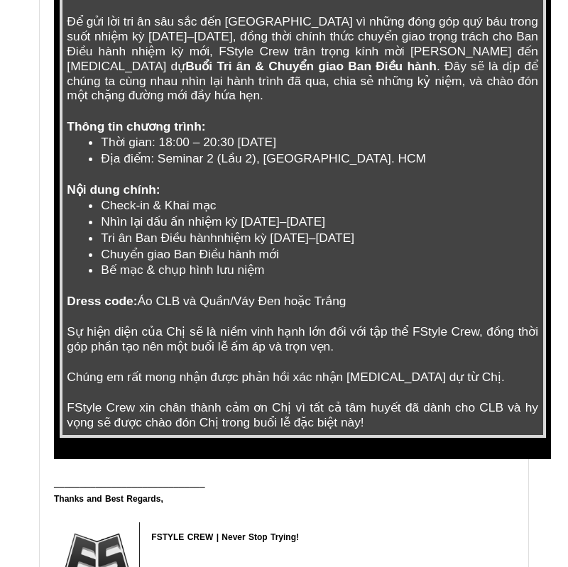
scroll to position [516, 0]
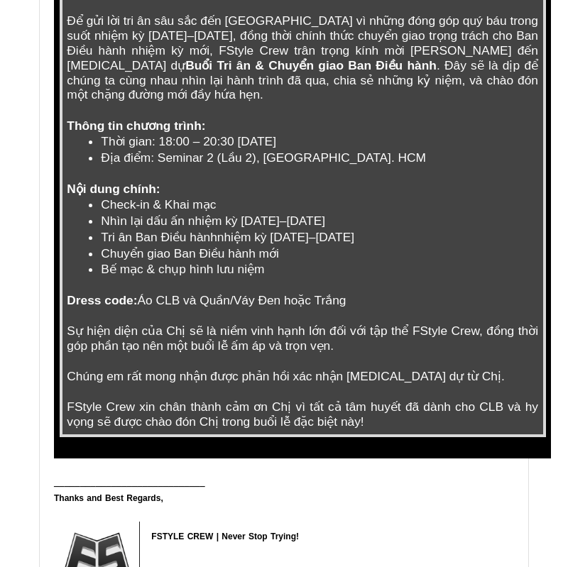
click at [282, 214] on span "Nhìn lại dấu ấn nhiệm kỳ [DATE]–[DATE]" at bounding box center [213, 221] width 224 height 14
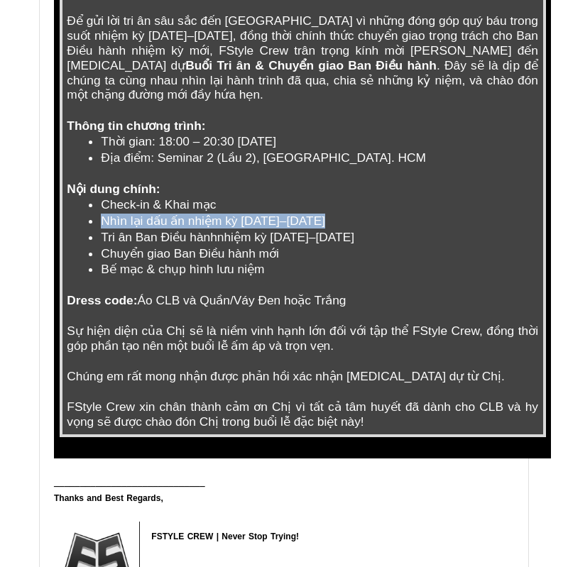
click at [282, 214] on span "Nhìn lại dấu ấn nhiệm kỳ [DATE]–[DATE]" at bounding box center [213, 221] width 224 height 14
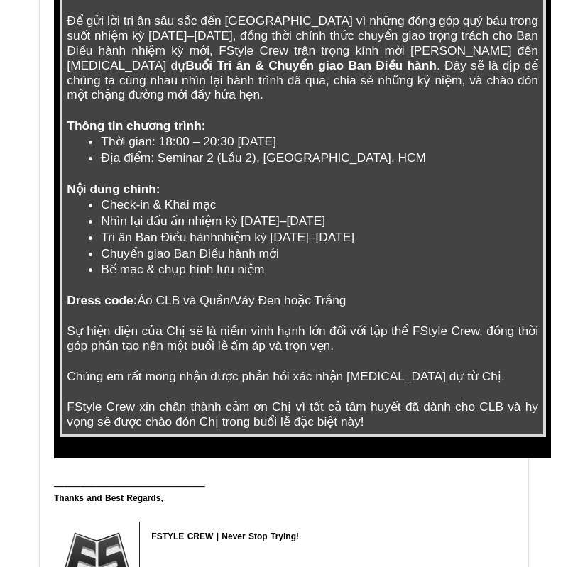
click at [340, 197] on p "Check-in & Khai mạc" at bounding box center [319, 204] width 437 height 15
click at [269, 230] on p "Tri ân Ban Điều hành ​ nhiệm kỳ 2024–2025" at bounding box center [319, 237] width 437 height 15
click at [269, 214] on span "Nhìn lại dấu ấn nhiệm kỳ [DATE]–[DATE]" at bounding box center [213, 221] width 224 height 14
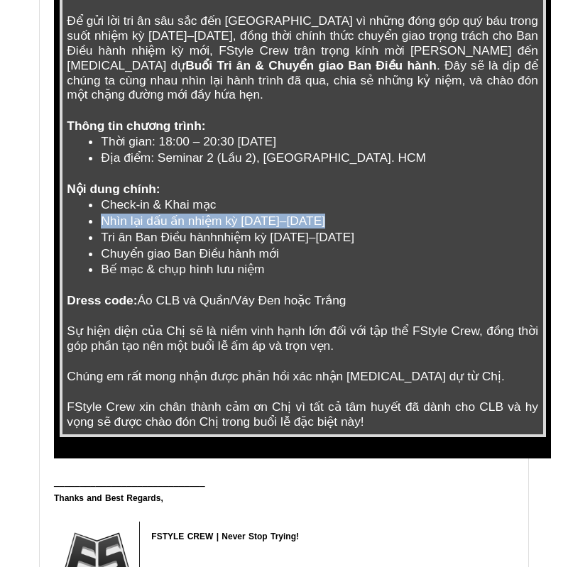
click at [269, 214] on span "Nhìn lại dấu ấn nhiệm kỳ [DATE]–[DATE]" at bounding box center [213, 221] width 224 height 14
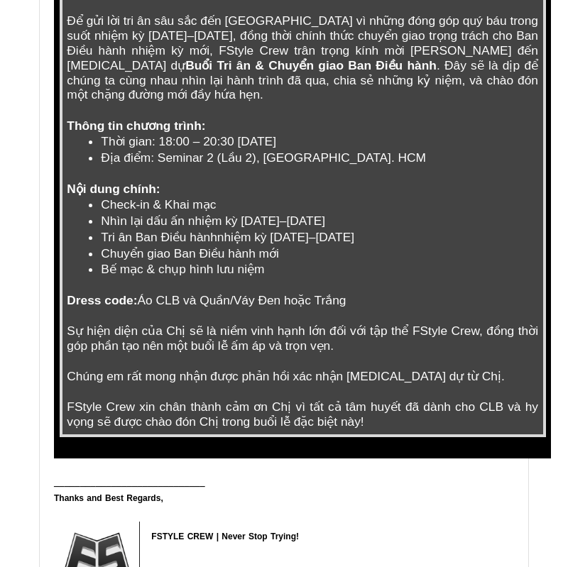
click at [269, 230] on span "nhiệm kỳ 2024–2025" at bounding box center [285, 237] width 137 height 14
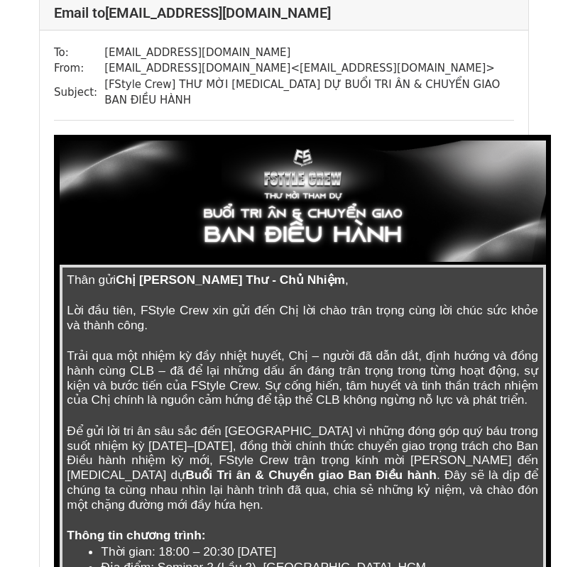
scroll to position [1246, 0]
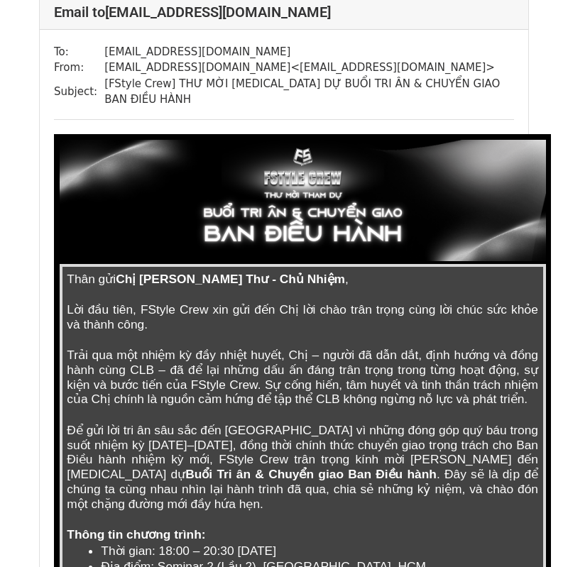
drag, startPoint x: 353, startPoint y: 252, endPoint x: 280, endPoint y: 258, distance: 72.6
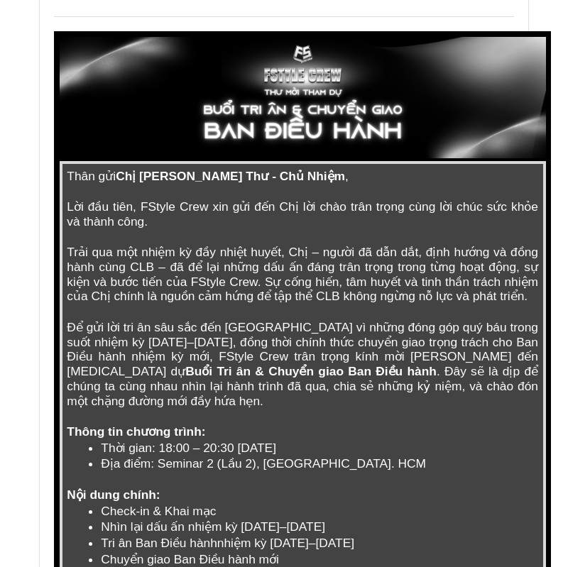
scroll to position [1365, 0]
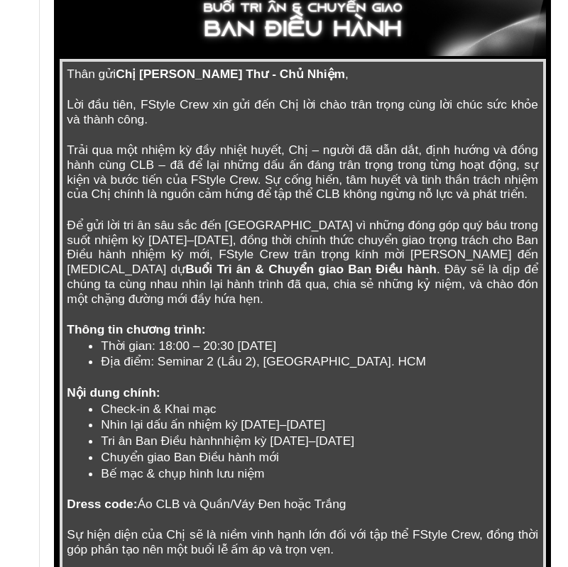
scroll to position [1481, 0]
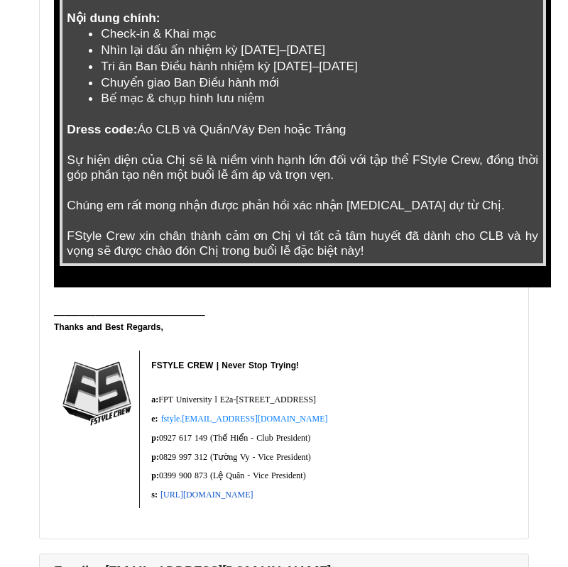
scroll to position [674, 0]
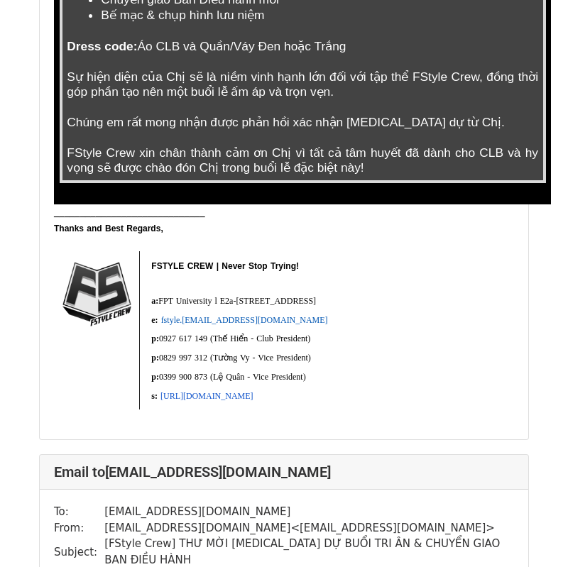
scroll to position [766, 0]
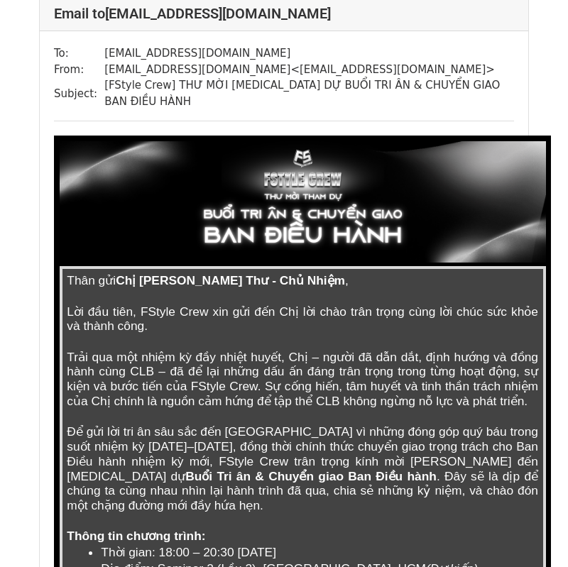
scroll to position [1231, 0]
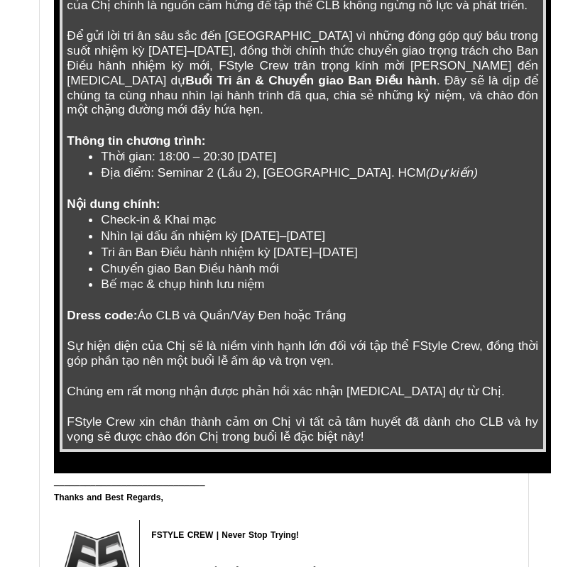
scroll to position [0, 0]
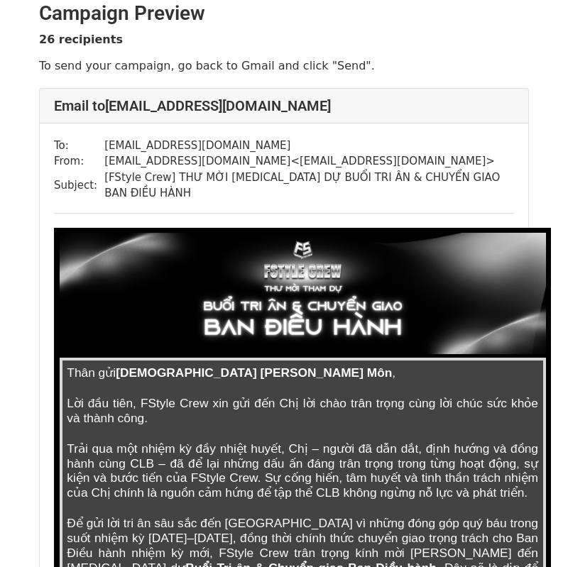
scroll to position [14, 0]
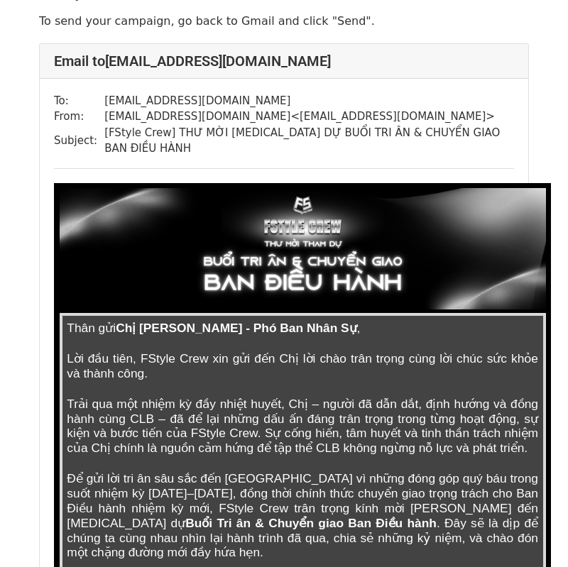
scroll to position [62, 0]
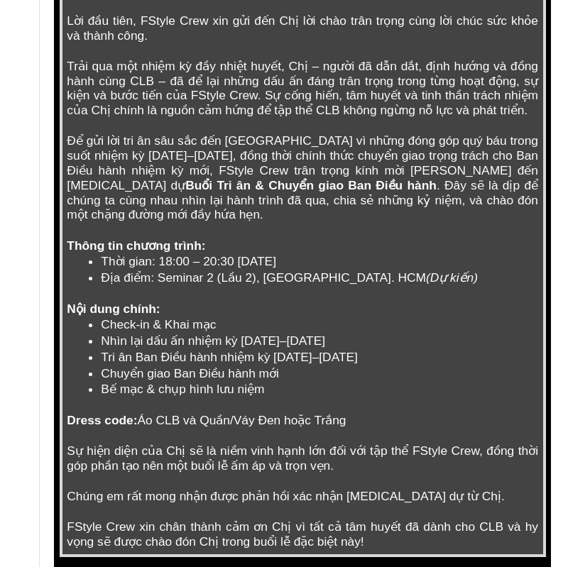
scroll to position [764, 0]
